Goal: Information Seeking & Learning: Learn about a topic

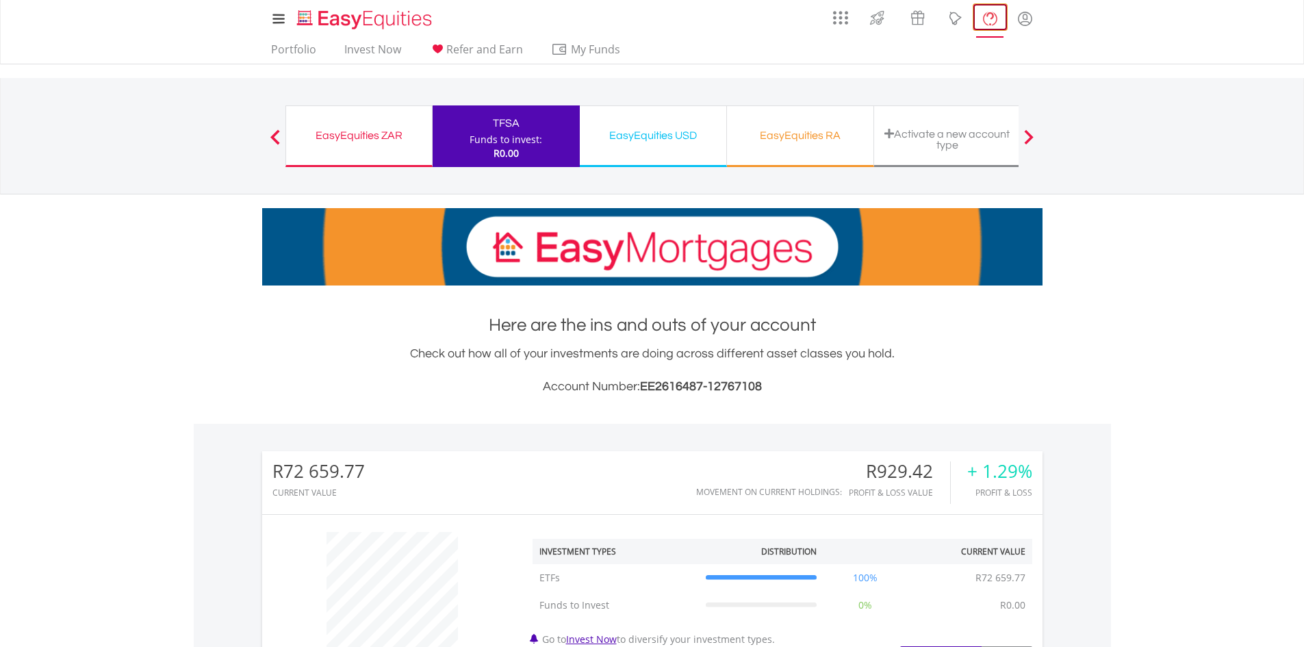
click at [987, 21] on lord-icon "FAQ's and Support" at bounding box center [989, 18] width 17 height 17
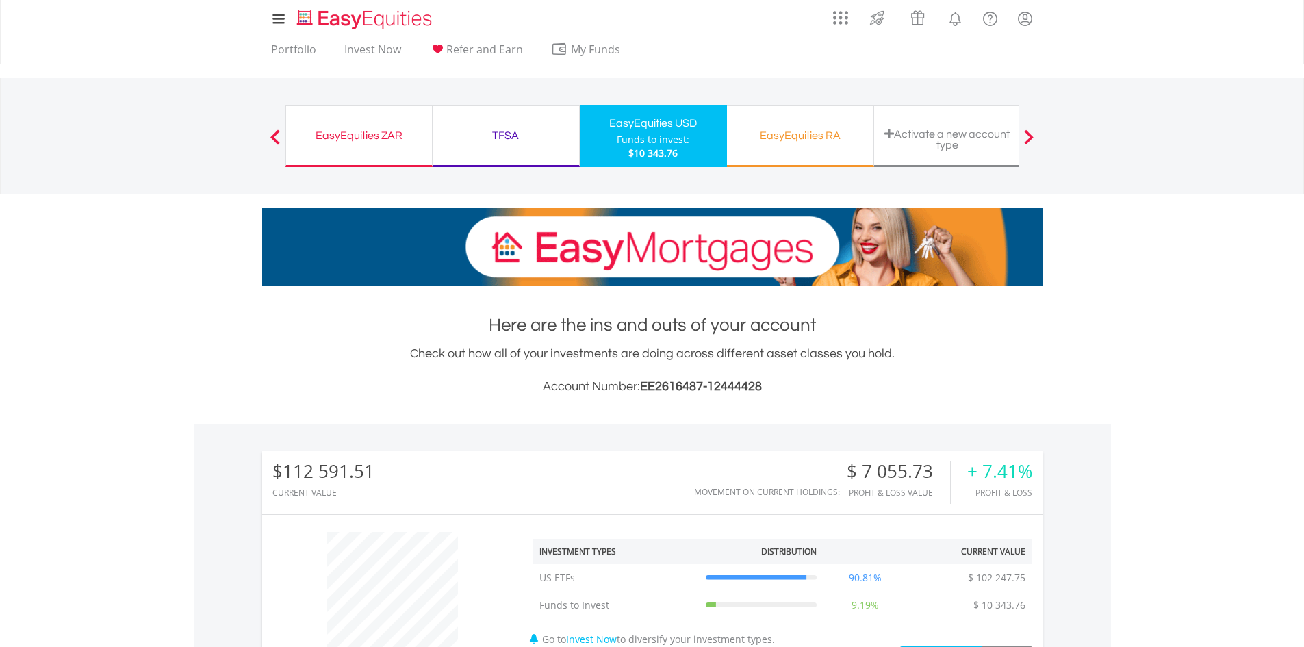
click at [506, 138] on div "TFSA" at bounding box center [506, 135] width 130 height 19
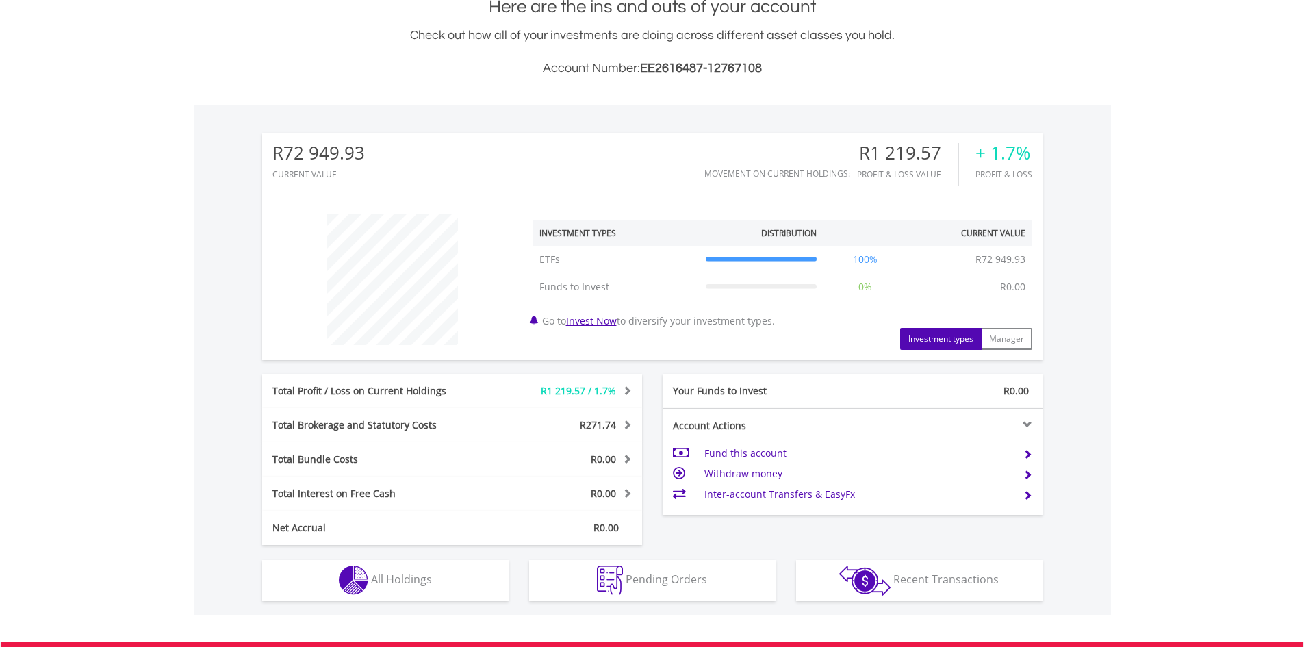
scroll to position [342, 0]
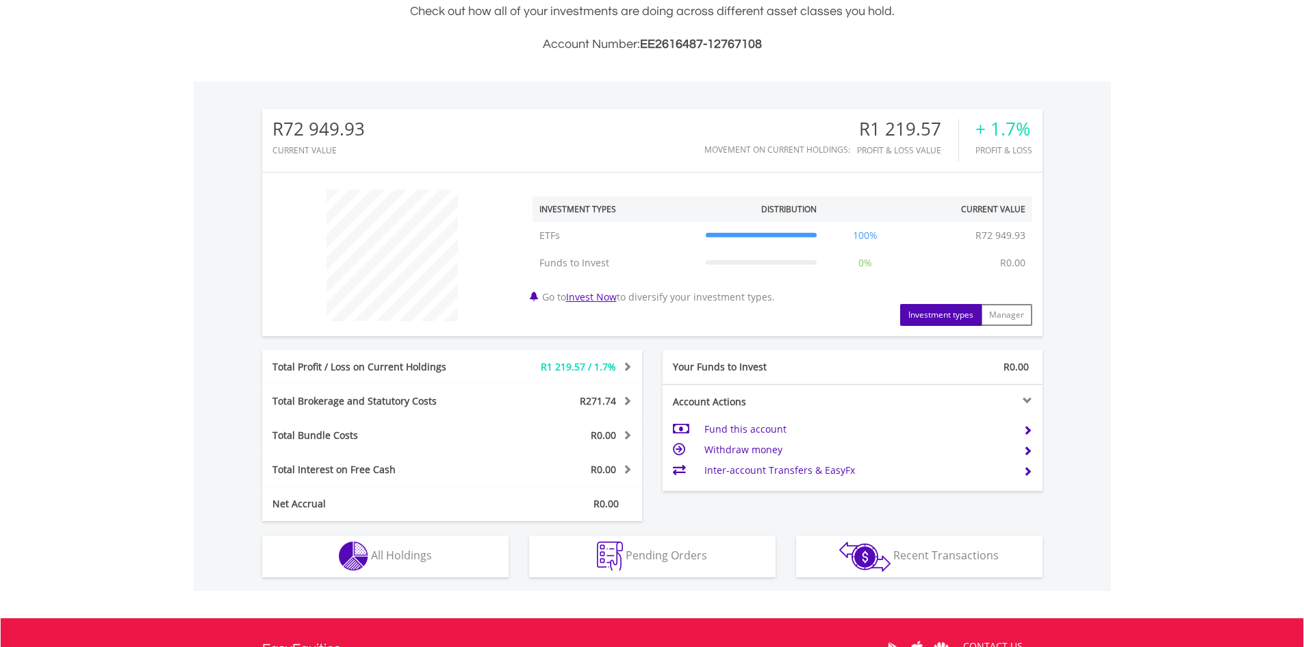
click at [606, 402] on span "R271.74" at bounding box center [598, 400] width 36 height 13
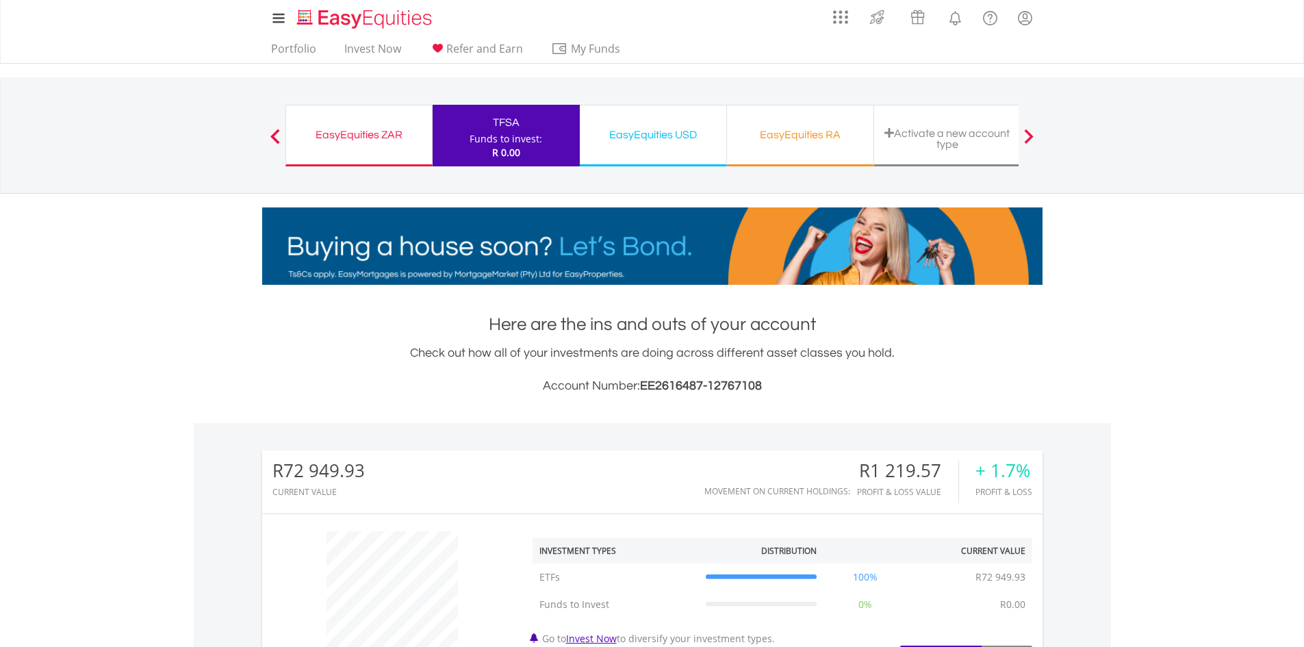
scroll to position [0, 0]
